Goal: Transaction & Acquisition: Purchase product/service

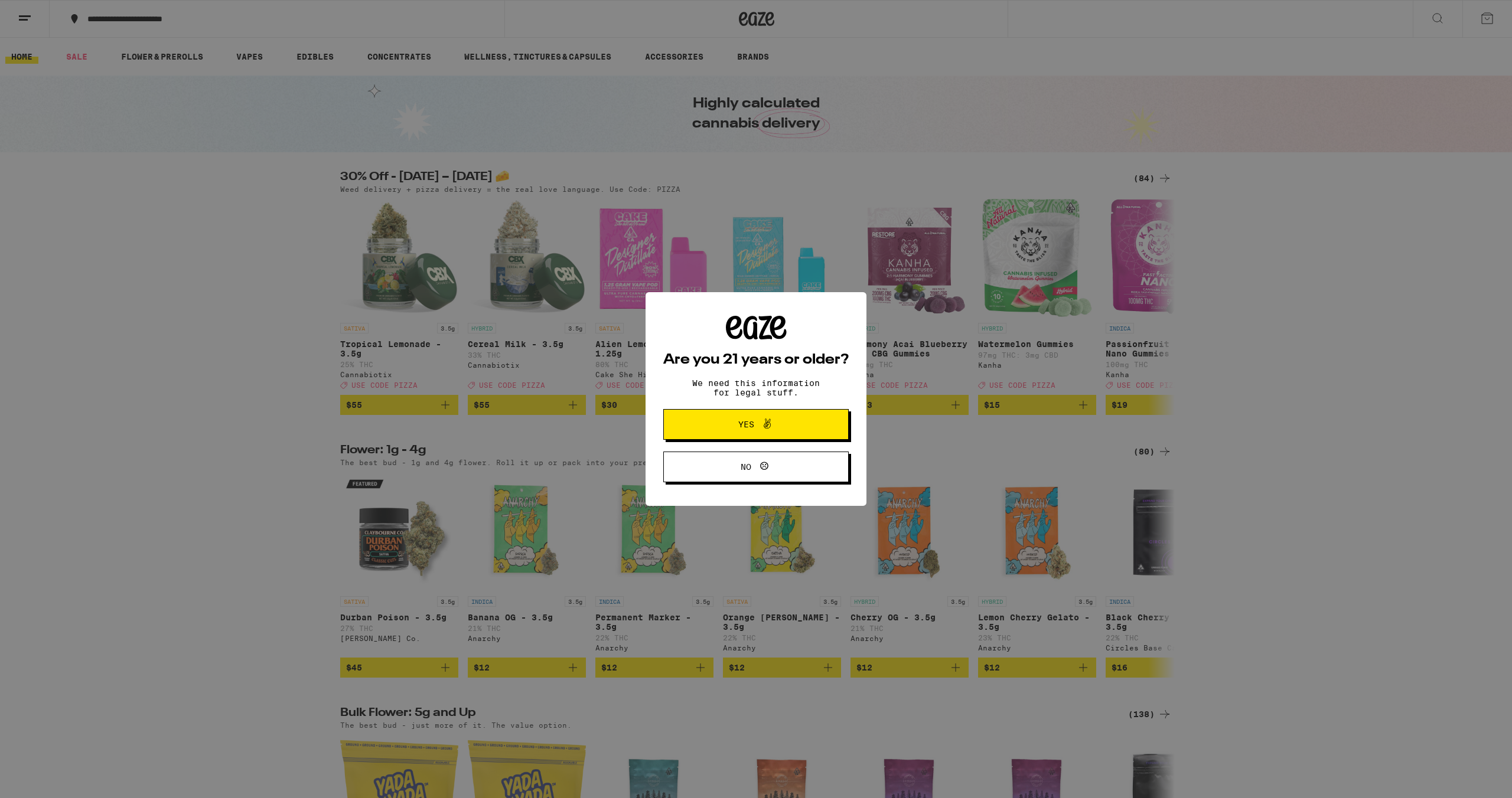
click at [801, 426] on button "Yes" at bounding box center [756, 425] width 186 height 31
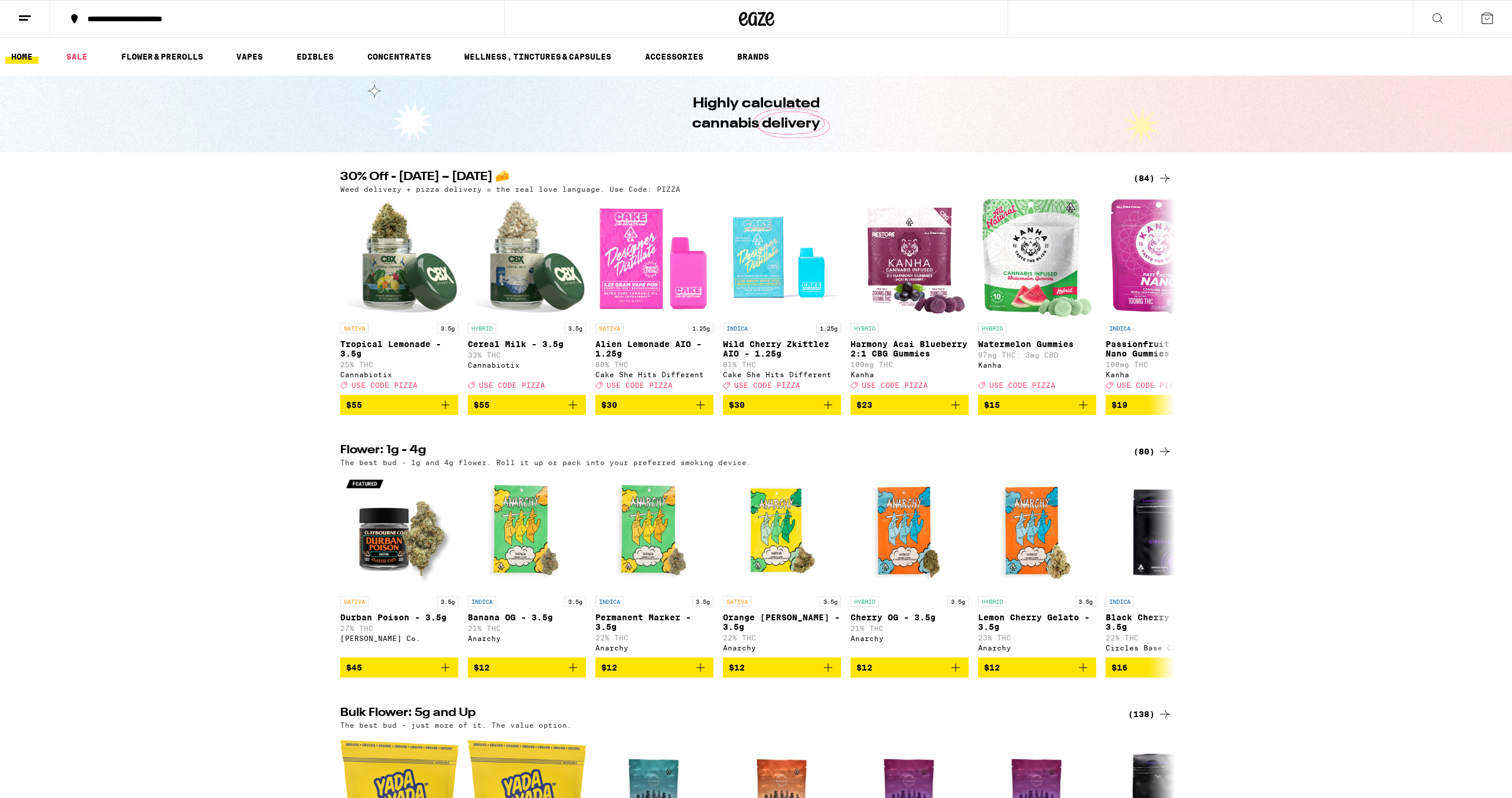
click at [1486, 18] on icon at bounding box center [1487, 18] width 14 height 14
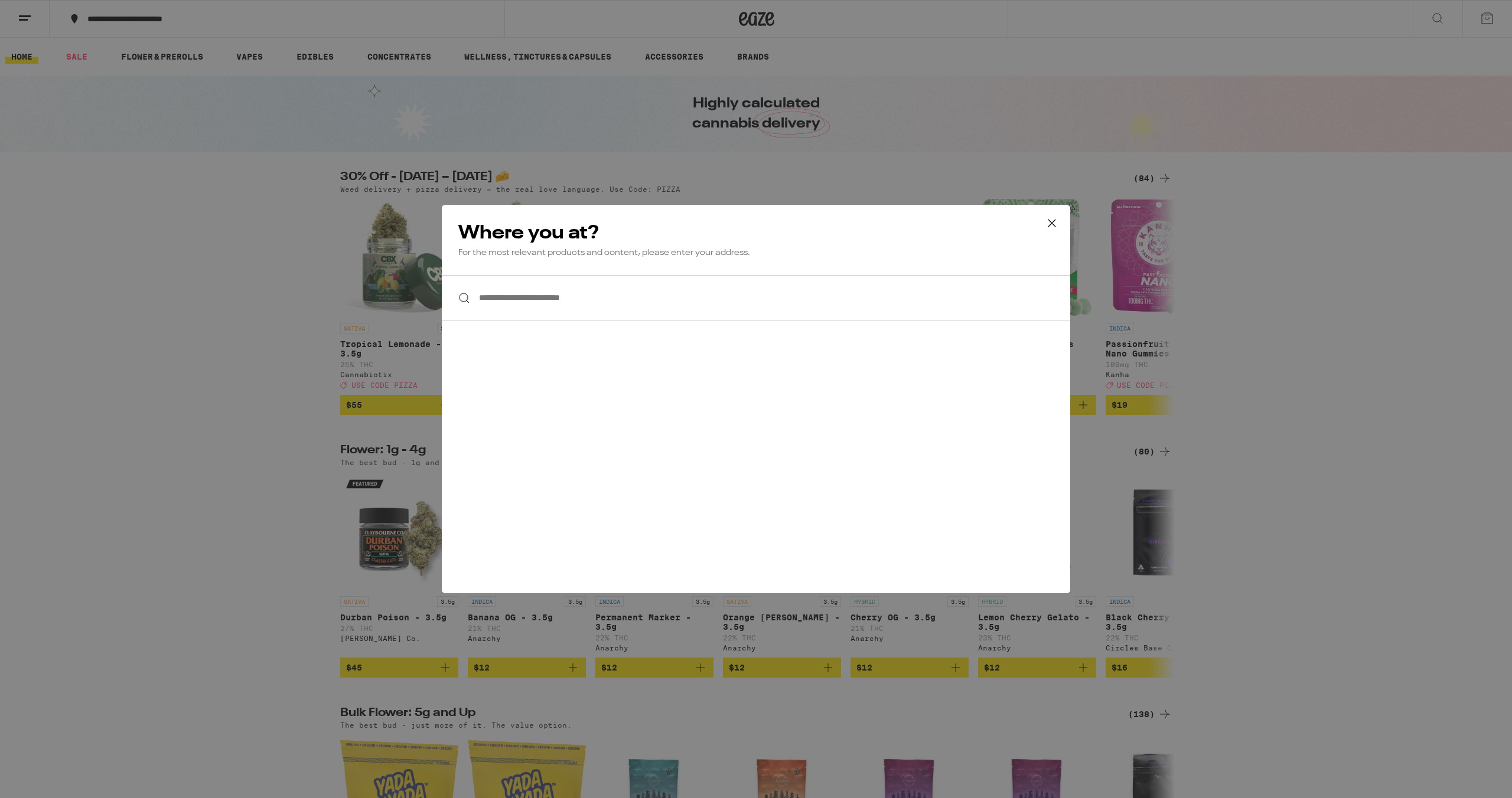
click at [907, 299] on input "**********" at bounding box center [756, 297] width 629 height 46
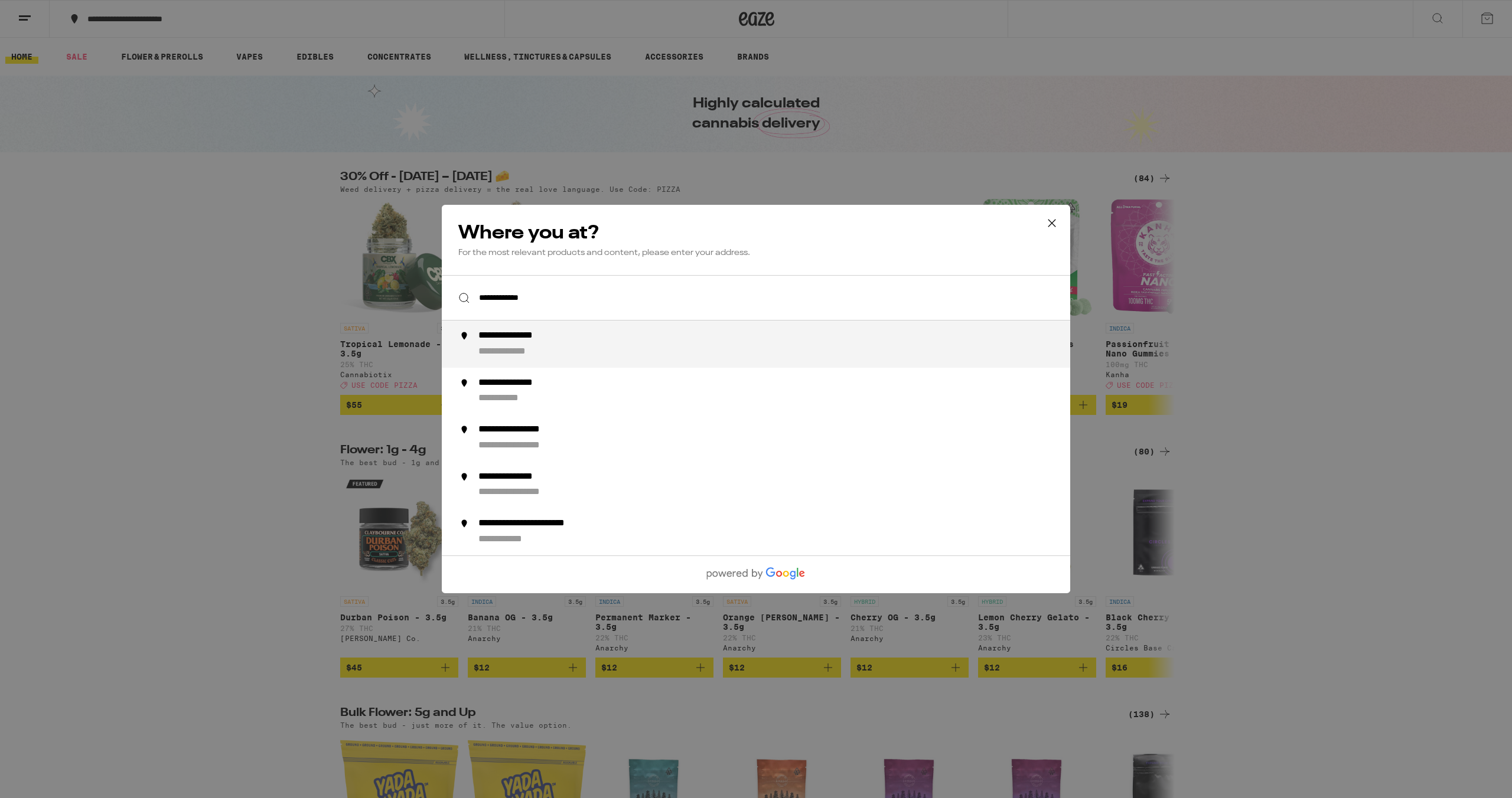
click at [886, 336] on div "**********" at bounding box center [780, 344] width 602 height 29
type input "**********"
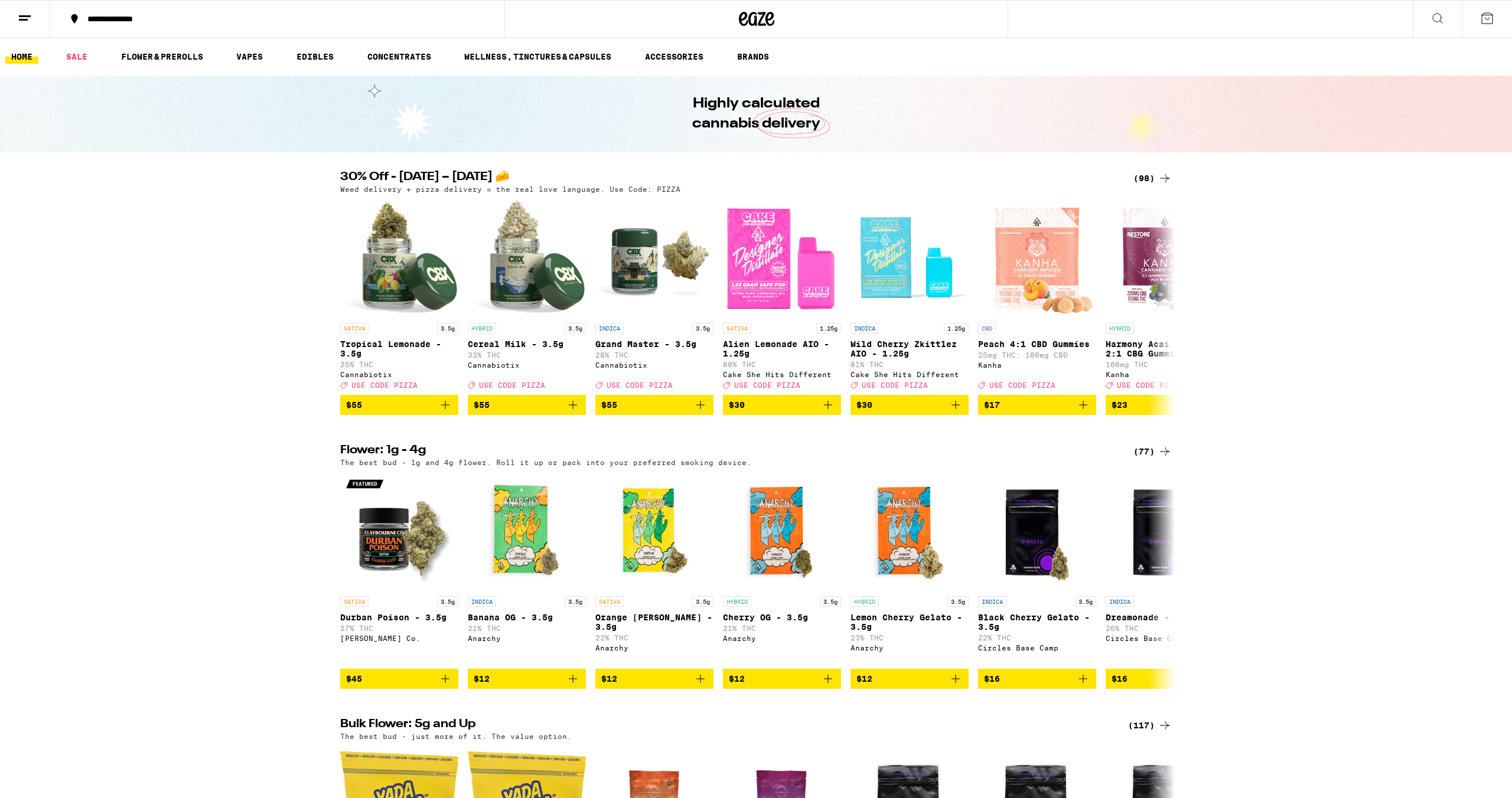
click at [29, 18] on icon at bounding box center [25, 18] width 14 height 14
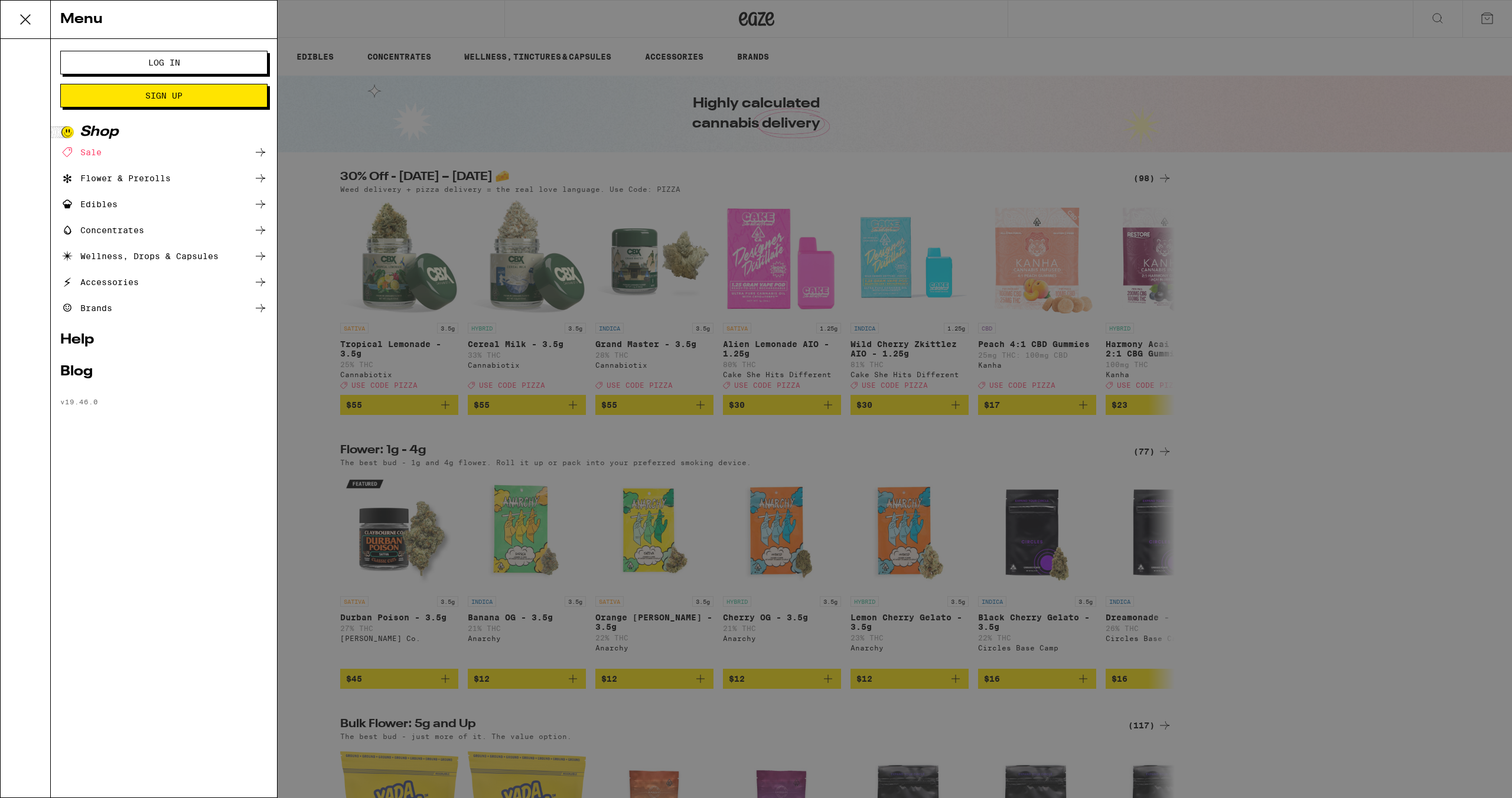
click at [129, 60] on span "Log In" at bounding box center [164, 63] width 111 height 9
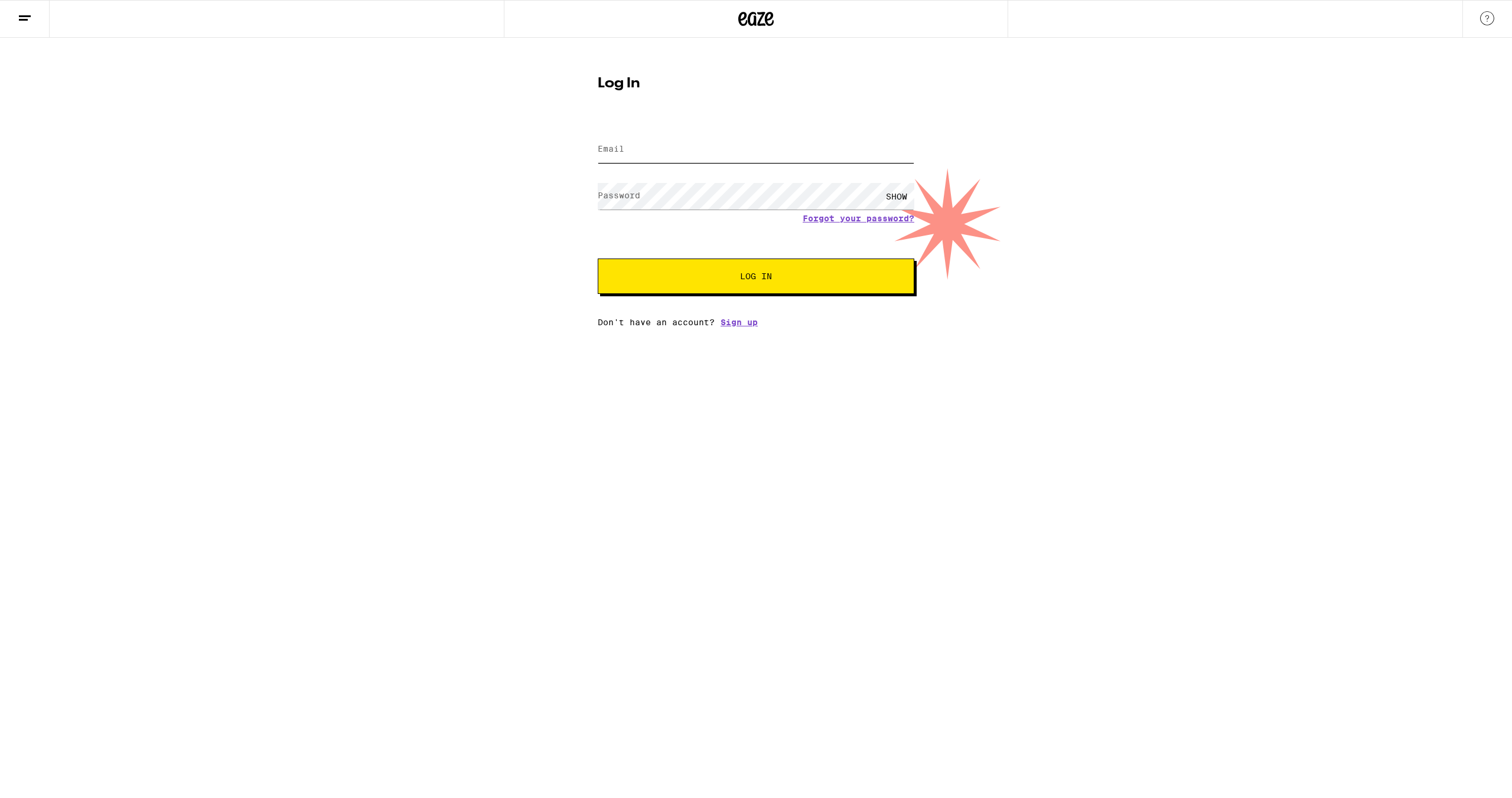
click at [674, 148] on input "Email" at bounding box center [756, 149] width 317 height 26
type input "[EMAIL_ADDRESS][DOMAIN_NAME]"
drag, startPoint x: 716, startPoint y: 148, endPoint x: 523, endPoint y: 146, distance: 193.0
click at [523, 146] on div "Log In Email Email [EMAIL_ADDRESS][DOMAIN_NAME] Password Password SHOW Forgot y…" at bounding box center [756, 183] width 1512 height 289
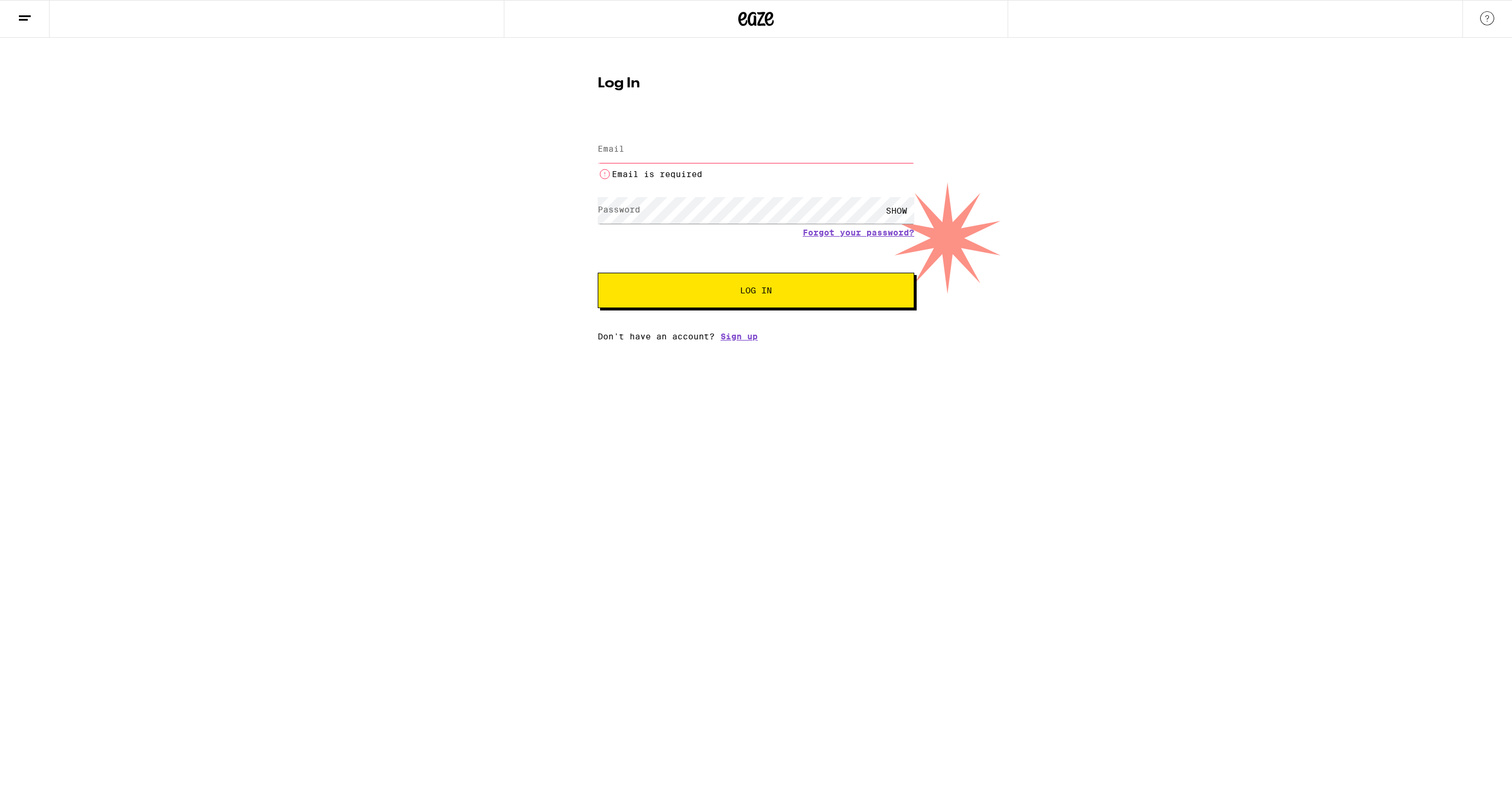
click at [618, 150] on label "Email" at bounding box center [611, 149] width 26 height 9
type input "[EMAIL_ADDRESS][DOMAIN_NAME]"
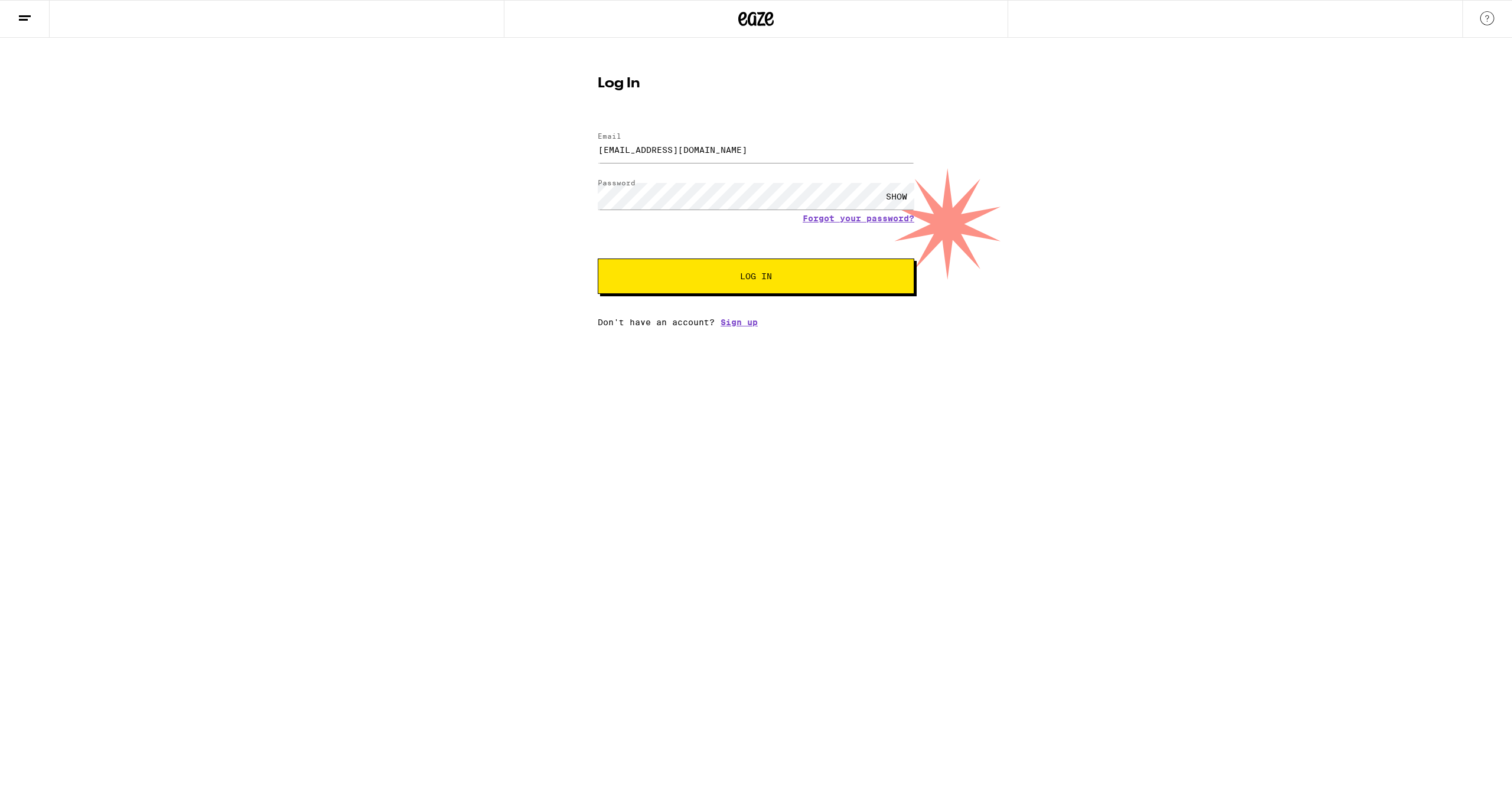
click at [732, 270] on button "Log In" at bounding box center [756, 276] width 317 height 36
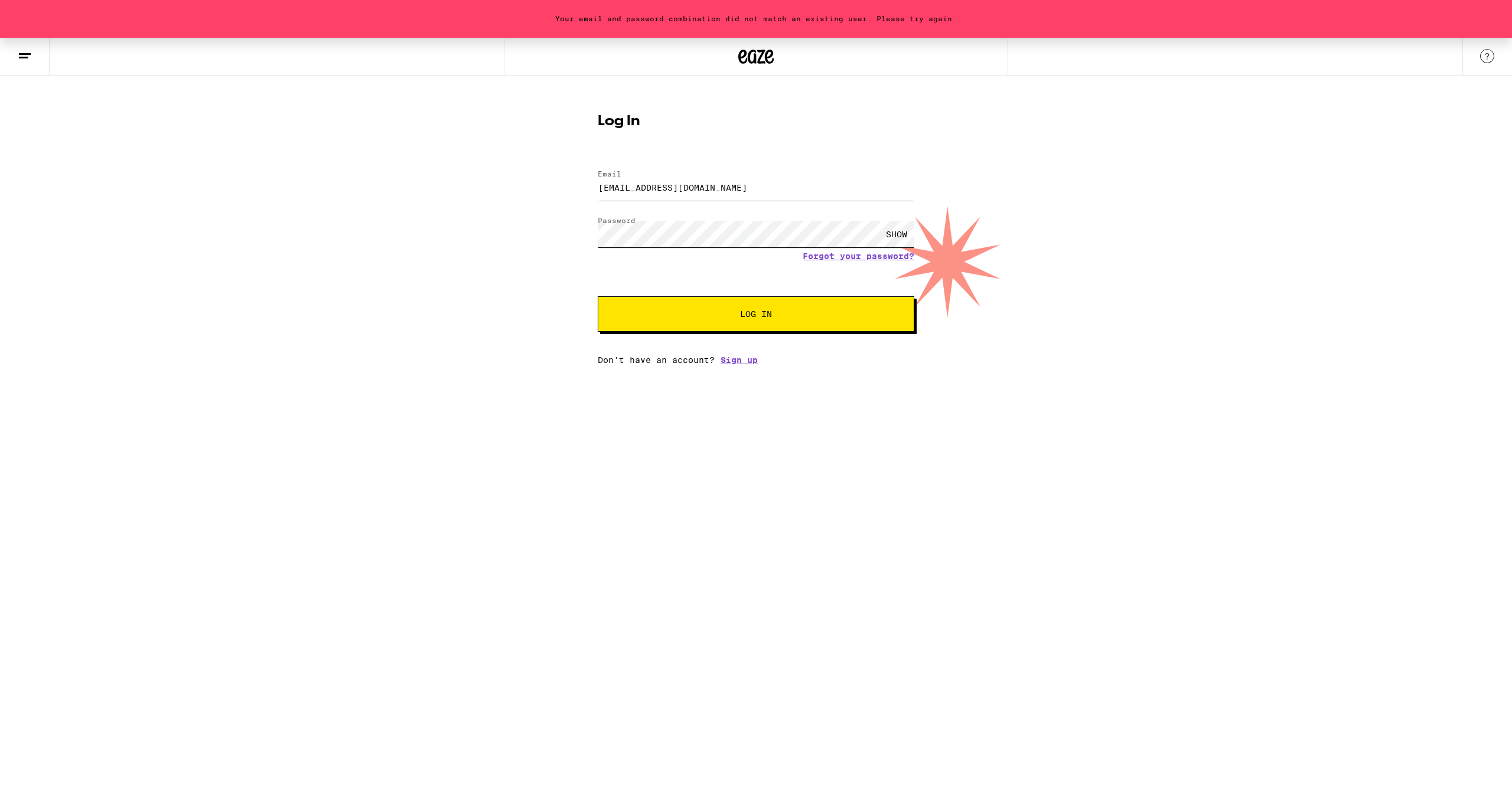
click at [598, 296] on button "Log In" at bounding box center [756, 314] width 317 height 36
click at [894, 233] on div "SHOW" at bounding box center [897, 234] width 36 height 26
click at [598, 296] on button "Log In" at bounding box center [756, 314] width 317 height 36
click at [838, 260] on link "Forgot your password?" at bounding box center [859, 256] width 111 height 9
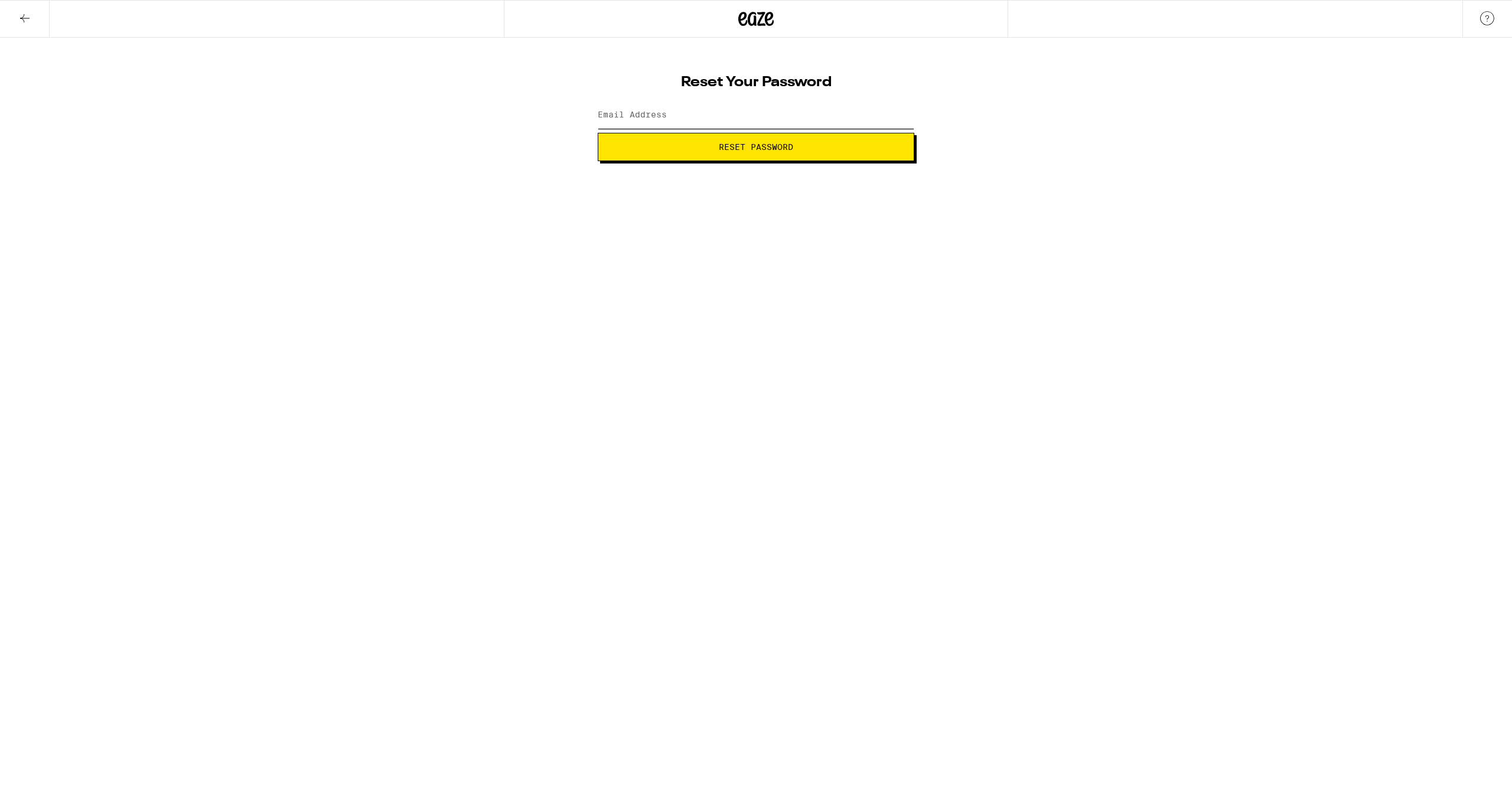
click at [788, 111] on input "Email Address" at bounding box center [756, 115] width 317 height 26
type input "[EMAIL_ADDRESS][DOMAIN_NAME]"
click at [720, 151] on span "Reset Password" at bounding box center [756, 147] width 74 height 9
click at [777, 153] on button "Submit" at bounding box center [756, 147] width 317 height 29
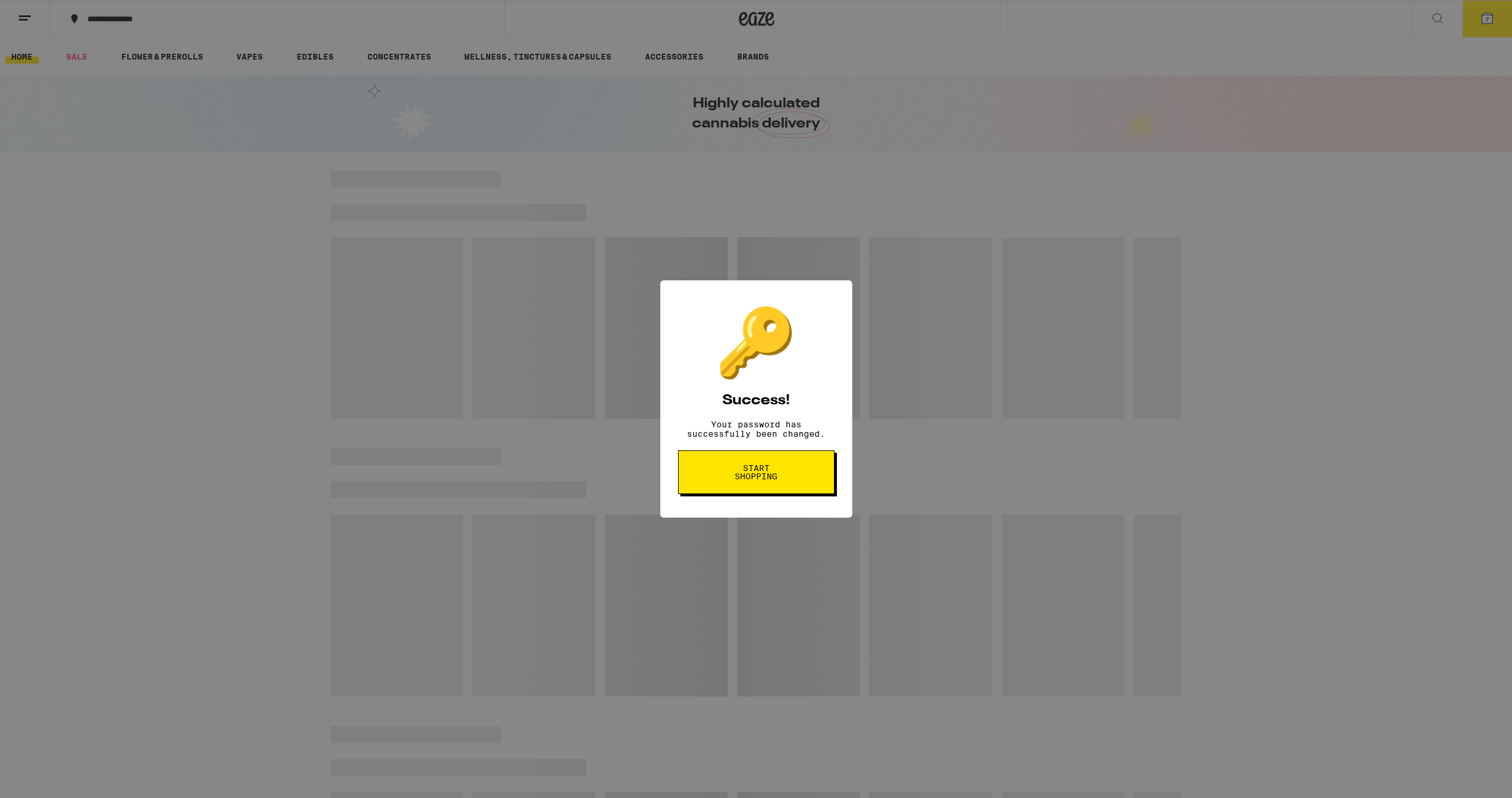
click at [0, 0] on span "Start shopping" at bounding box center [0, 0] width 0 height 0
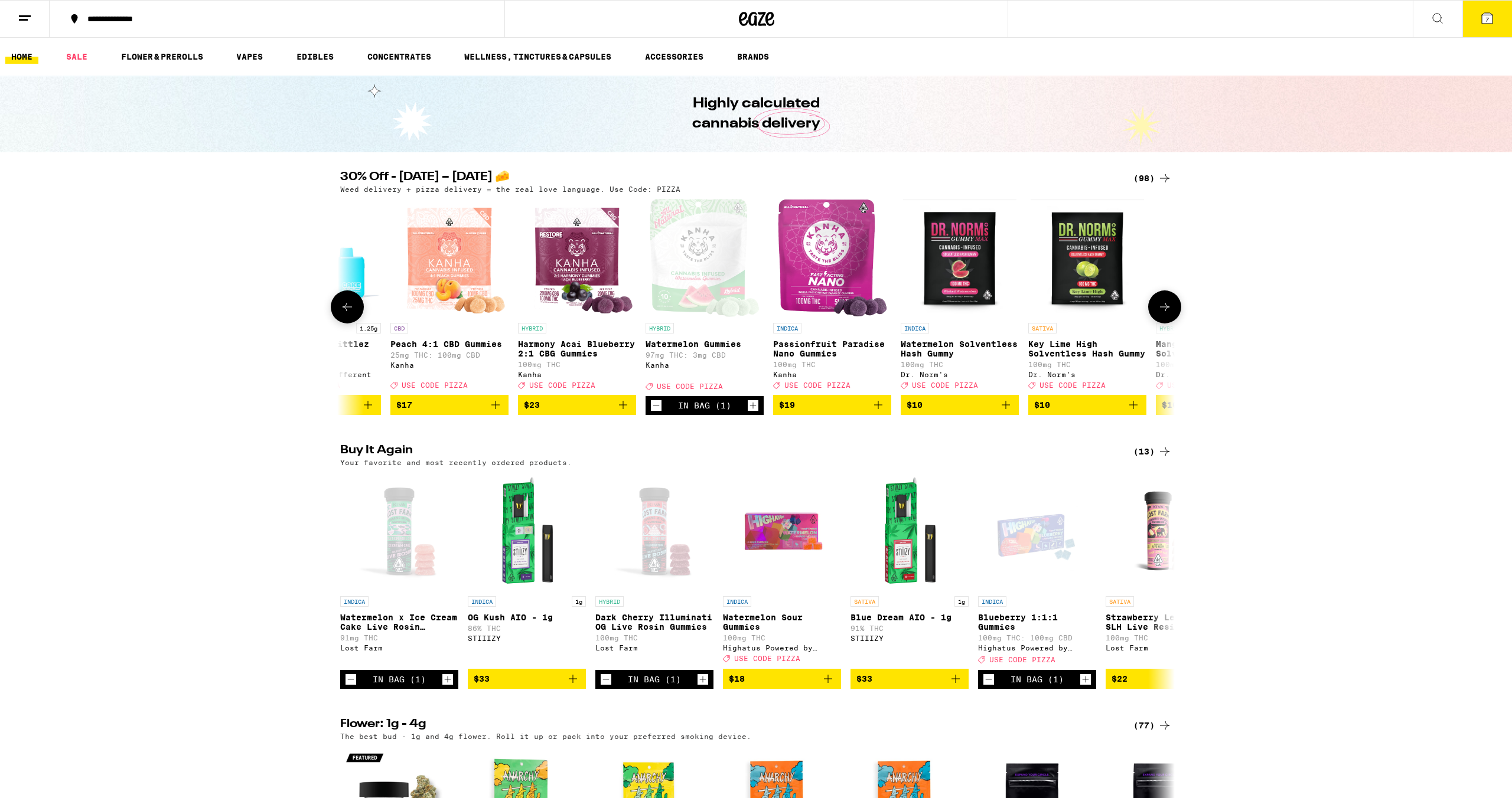
scroll to position [1, 0]
click at [1161, 176] on icon at bounding box center [1164, 177] width 14 height 14
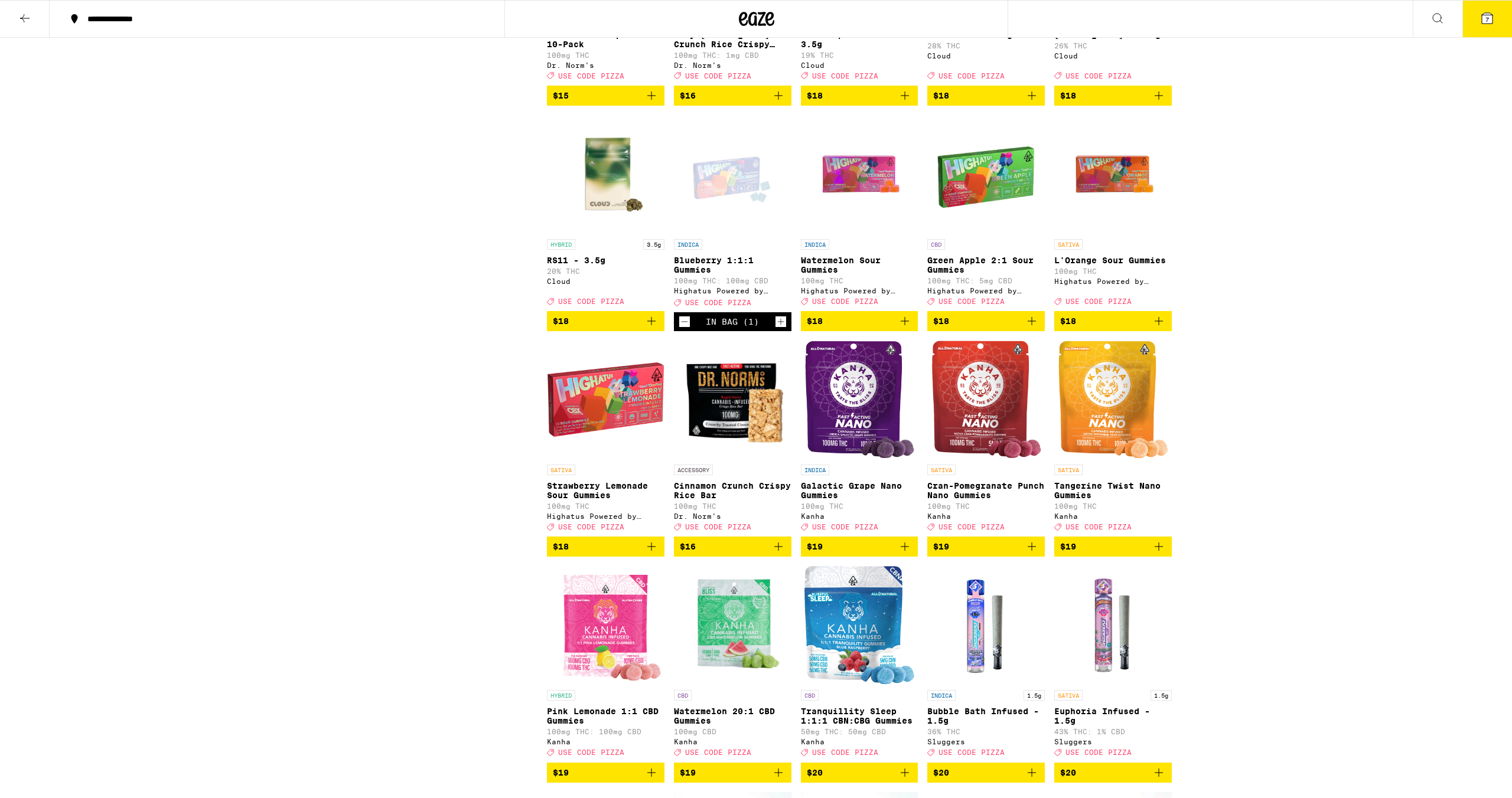
scroll to position [1646, 0]
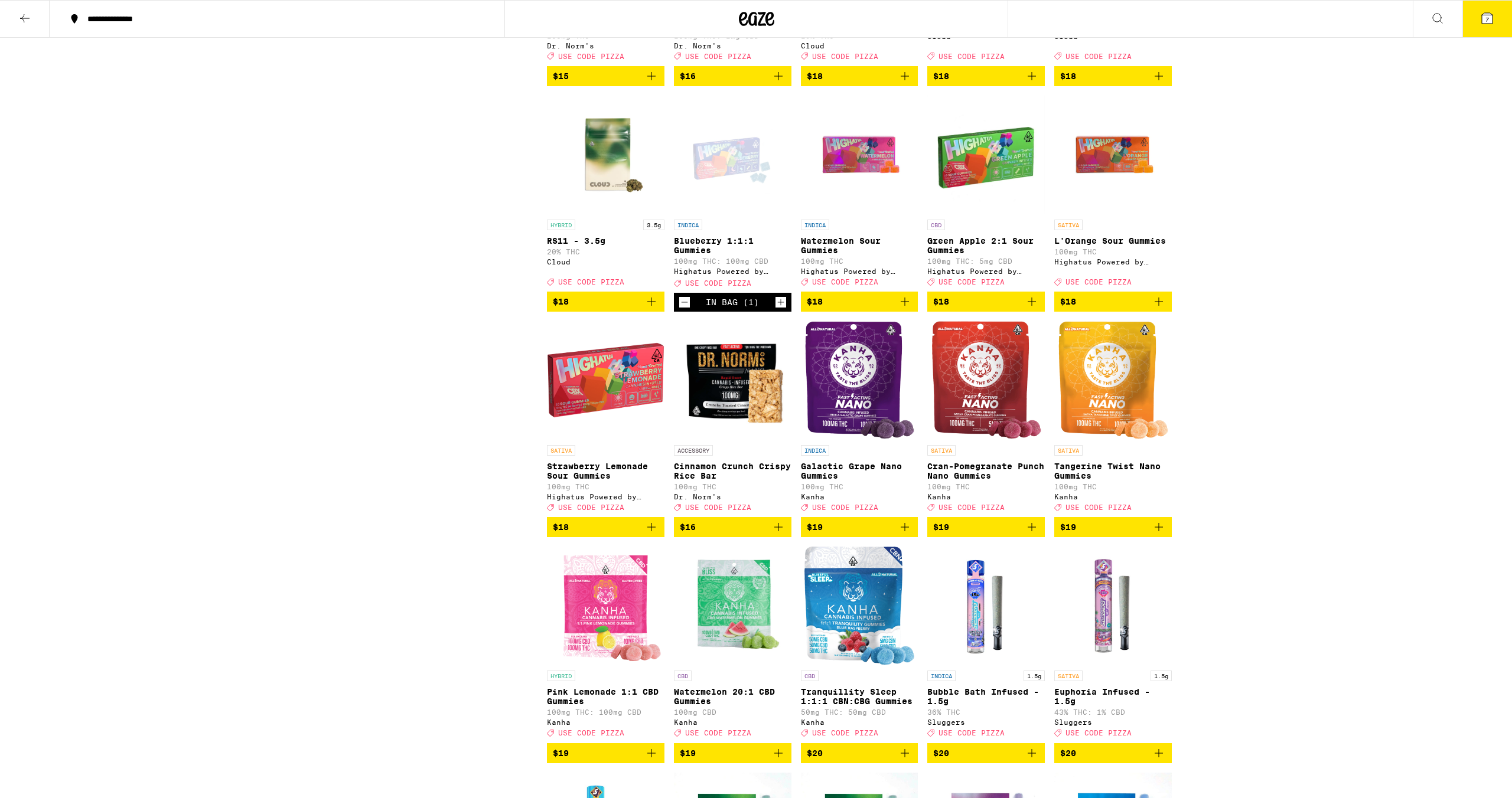
click at [780, 310] on icon "Increment" at bounding box center [781, 302] width 11 height 14
click at [907, 309] on icon "Add to bag" at bounding box center [904, 302] width 14 height 14
click at [907, 310] on icon "Increment" at bounding box center [907, 302] width 11 height 14
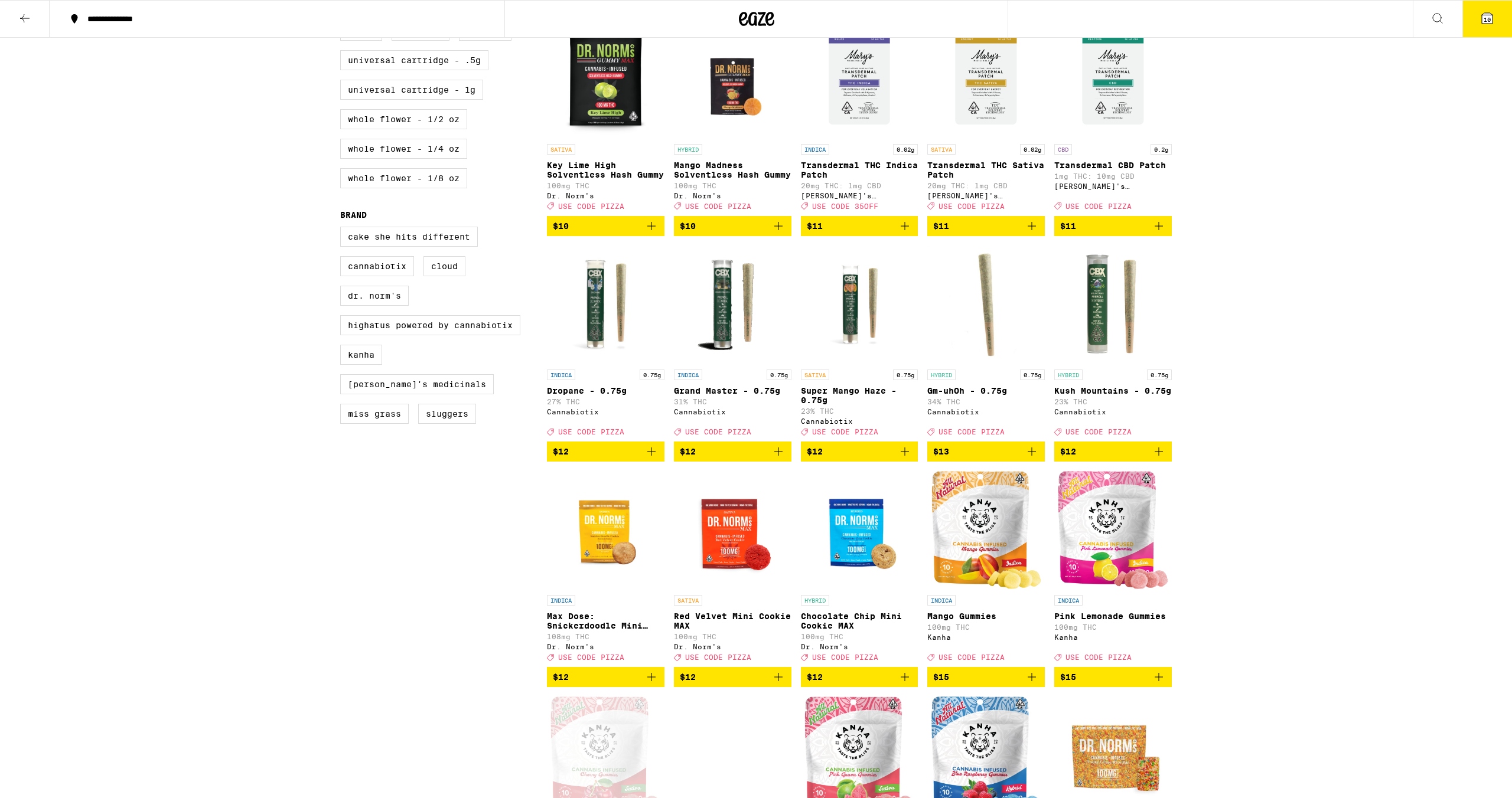
scroll to position [0, 0]
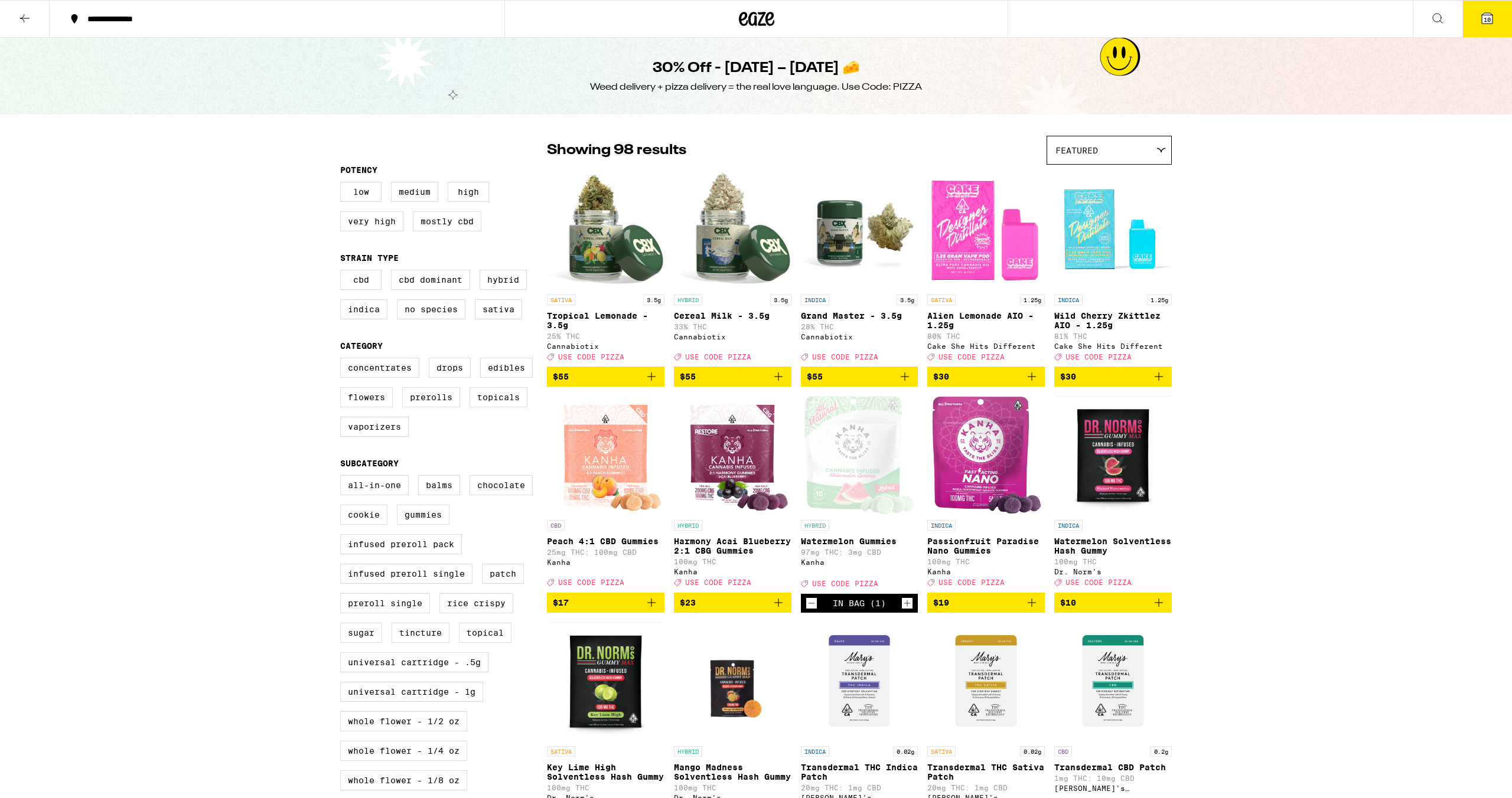
click at [21, 9] on button at bounding box center [25, 19] width 50 height 37
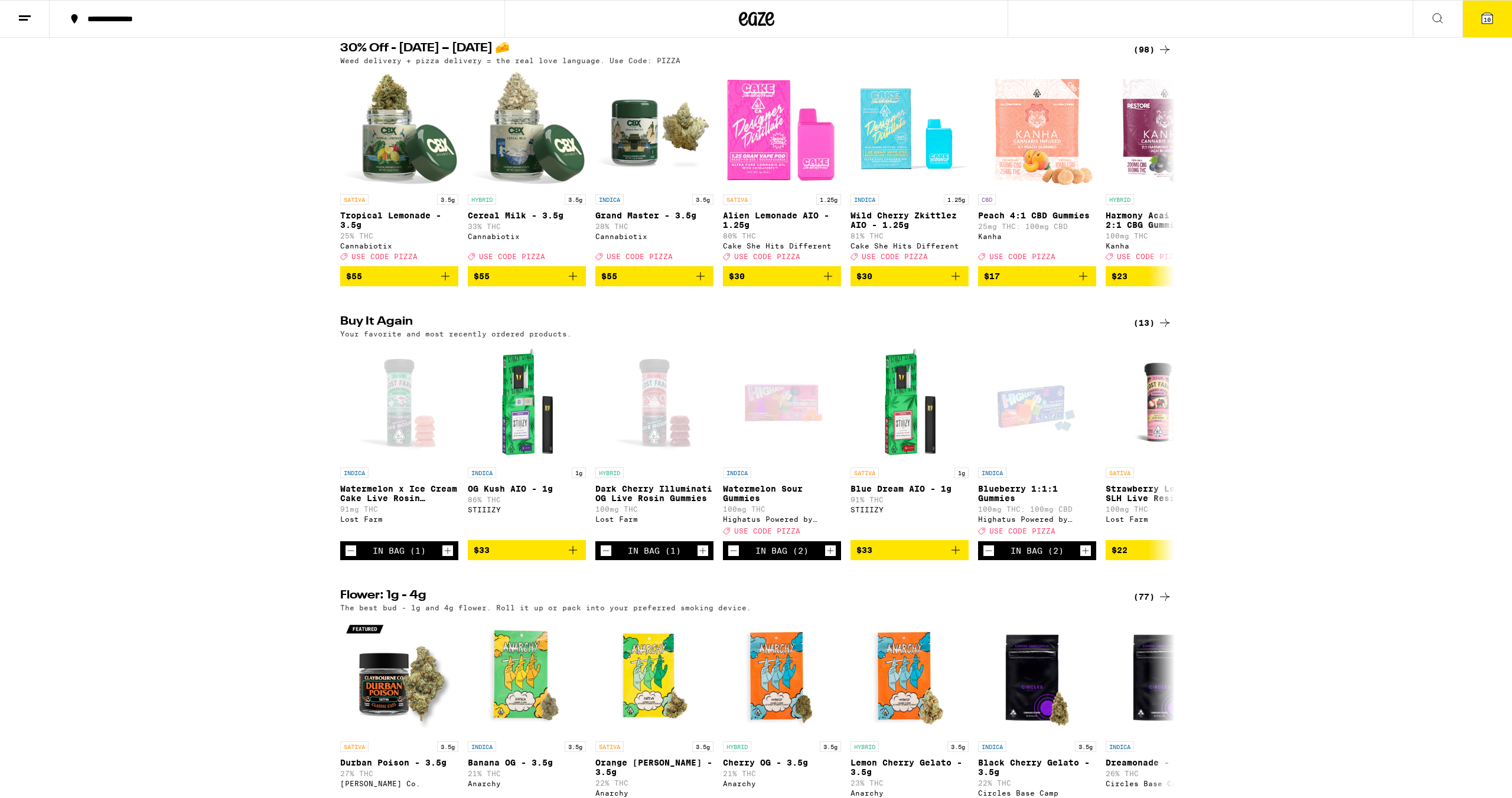
scroll to position [128, 0]
click at [1166, 327] on icon at bounding box center [1164, 324] width 9 height 9
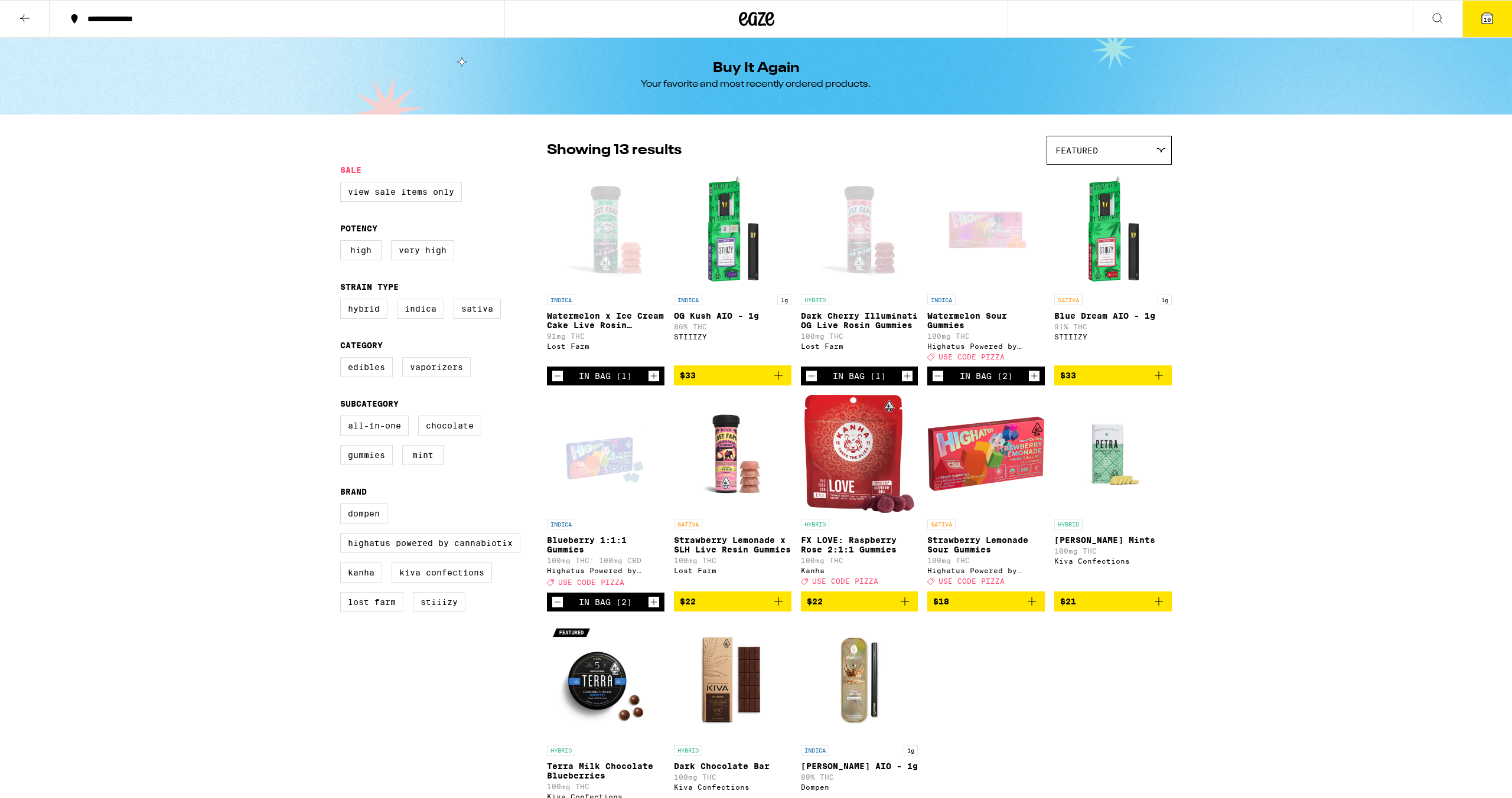
click at [29, 23] on icon at bounding box center [25, 18] width 14 height 14
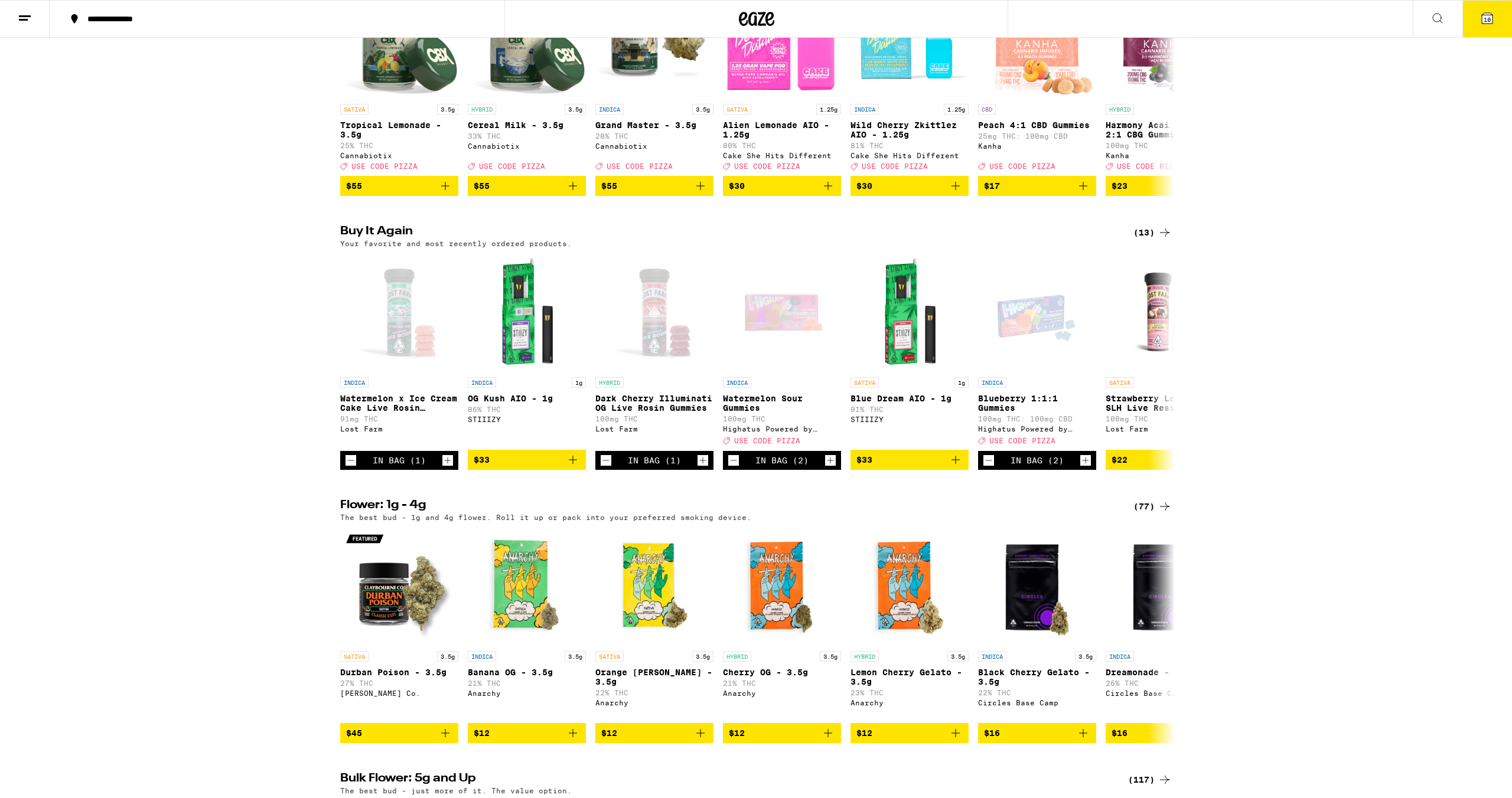
scroll to position [1721, 0]
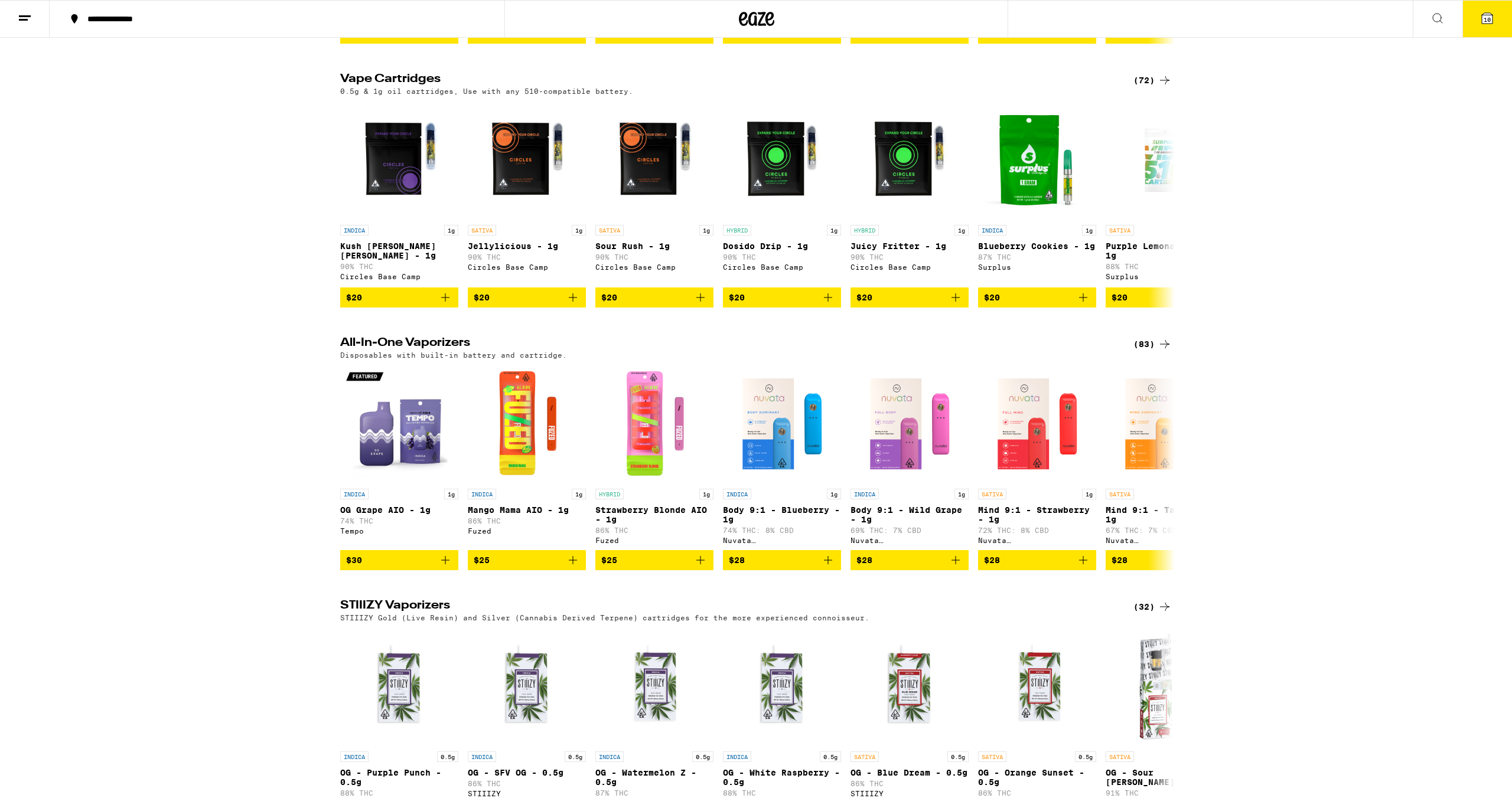
scroll to position [1152, 0]
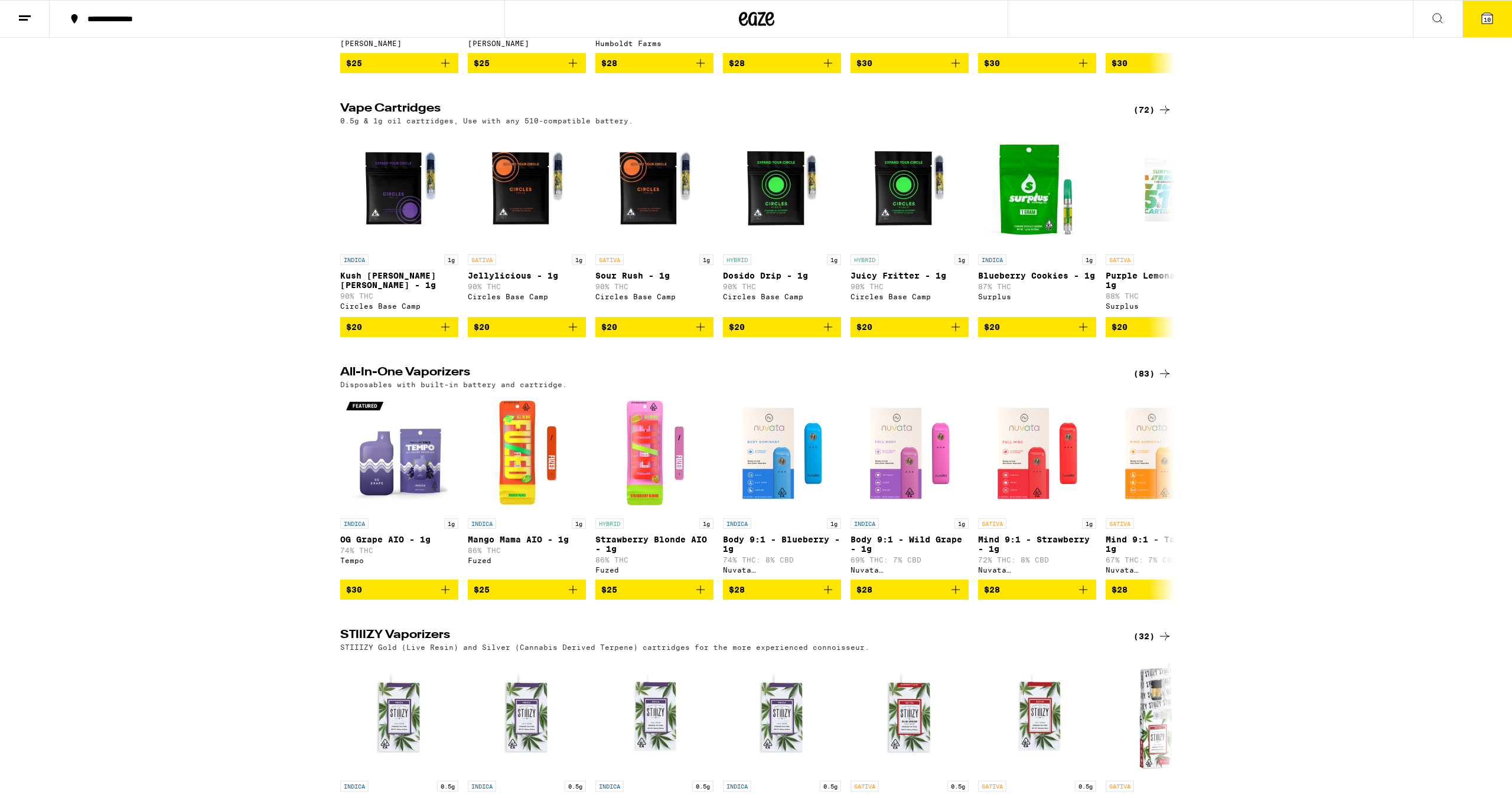
click at [1161, 378] on icon at bounding box center [1164, 374] width 9 height 9
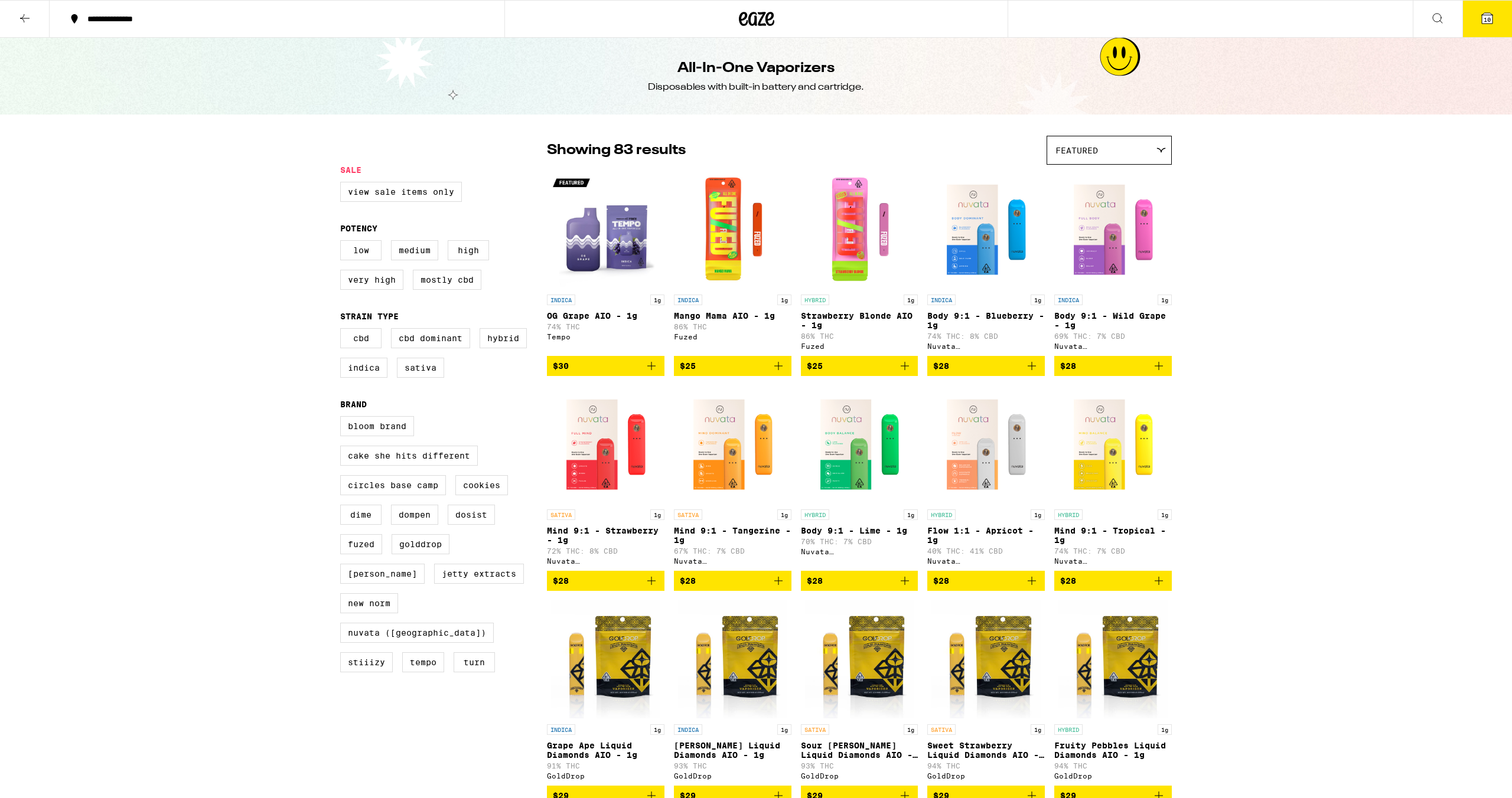
click at [1483, 21] on span "10" at bounding box center [1486, 19] width 7 height 7
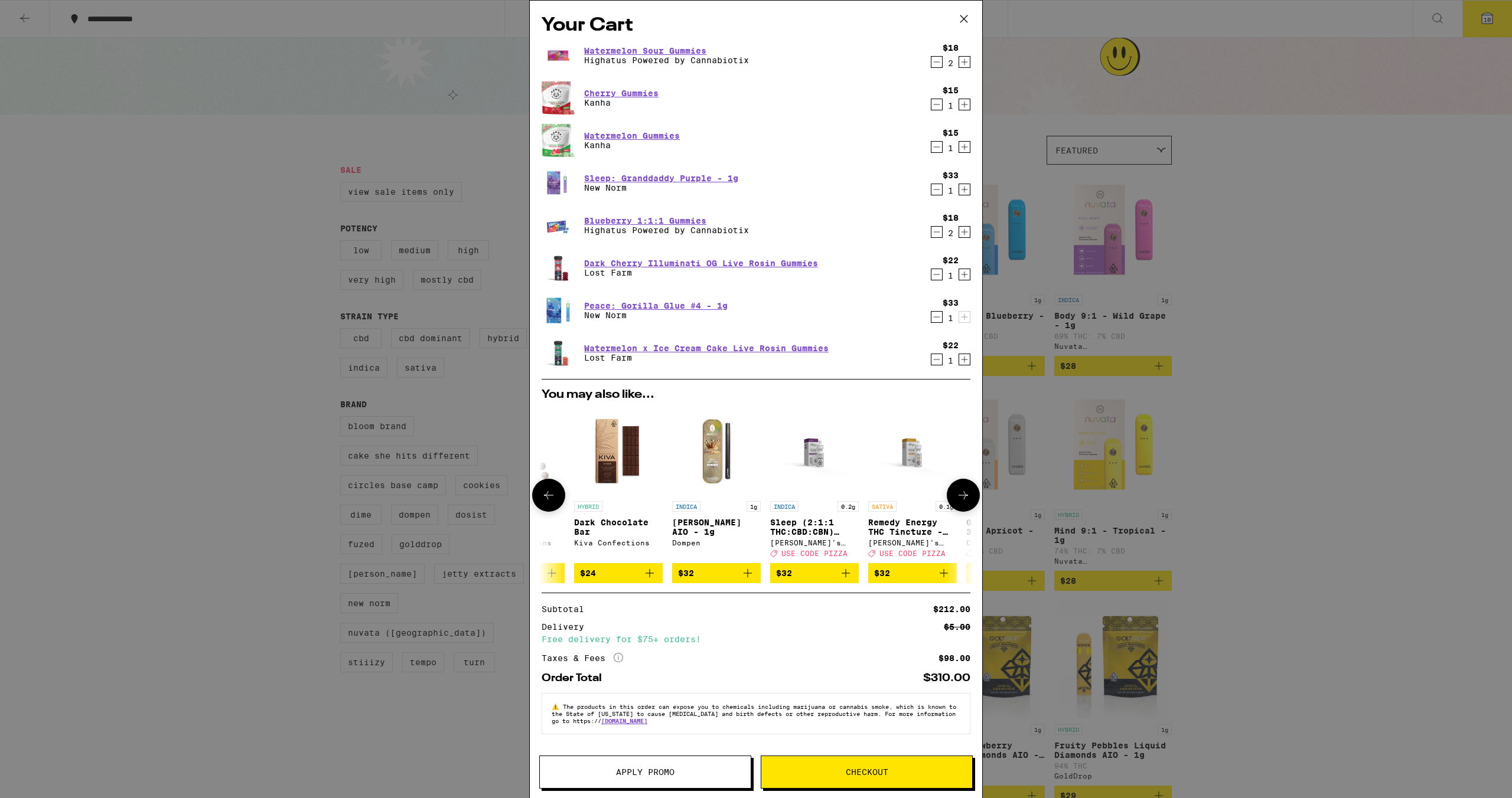
scroll to position [0, 409]
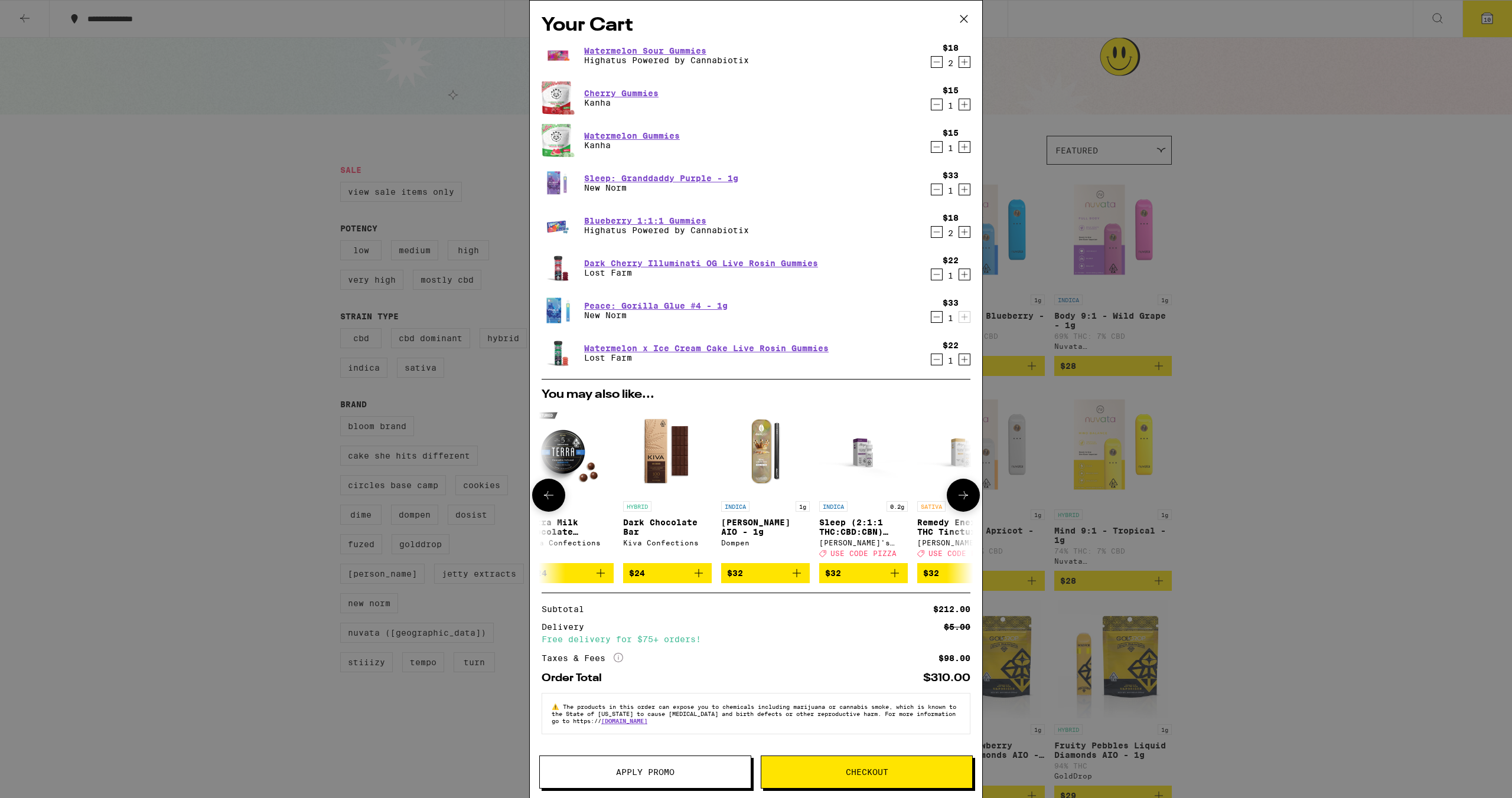
click at [763, 464] on img "Open page for King Louis XIII AIO - 1g from Dompen" at bounding box center [765, 451] width 88 height 88
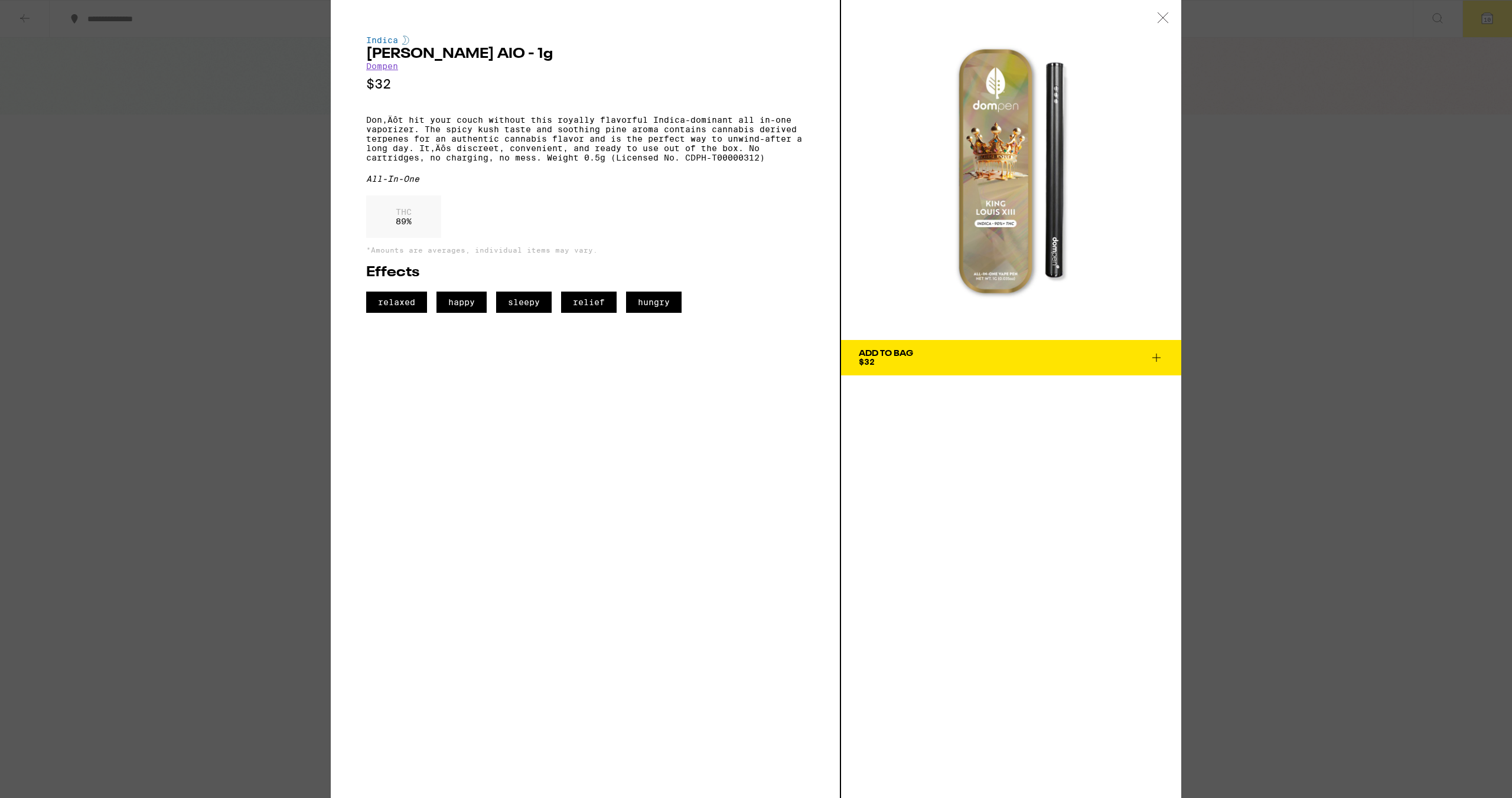
click at [1165, 20] on icon at bounding box center [1162, 17] width 10 height 10
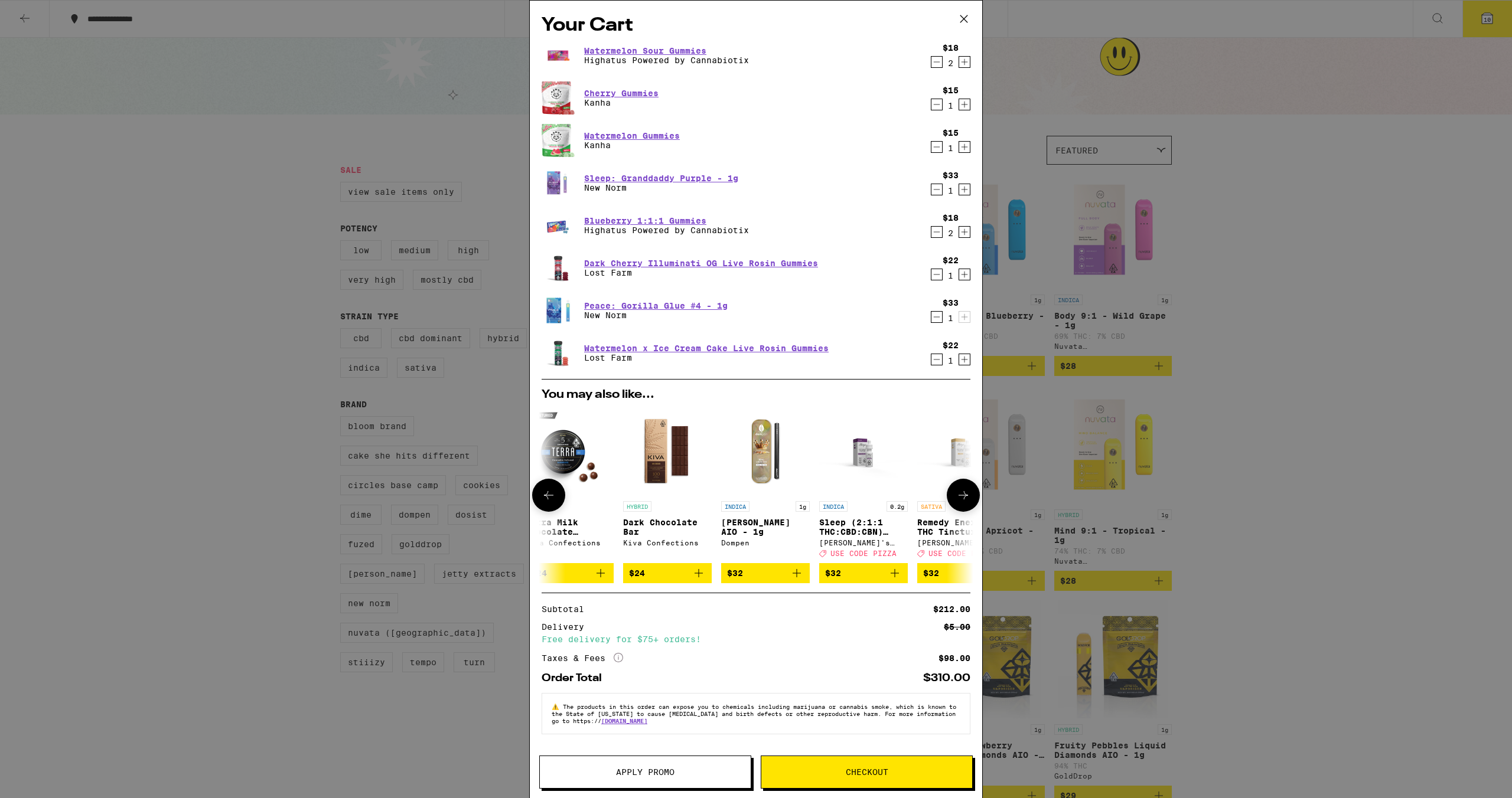
scroll to position [4, 0]
click at [677, 776] on span "Apply Promo" at bounding box center [645, 772] width 211 height 9
